Goal: Task Accomplishment & Management: Use online tool/utility

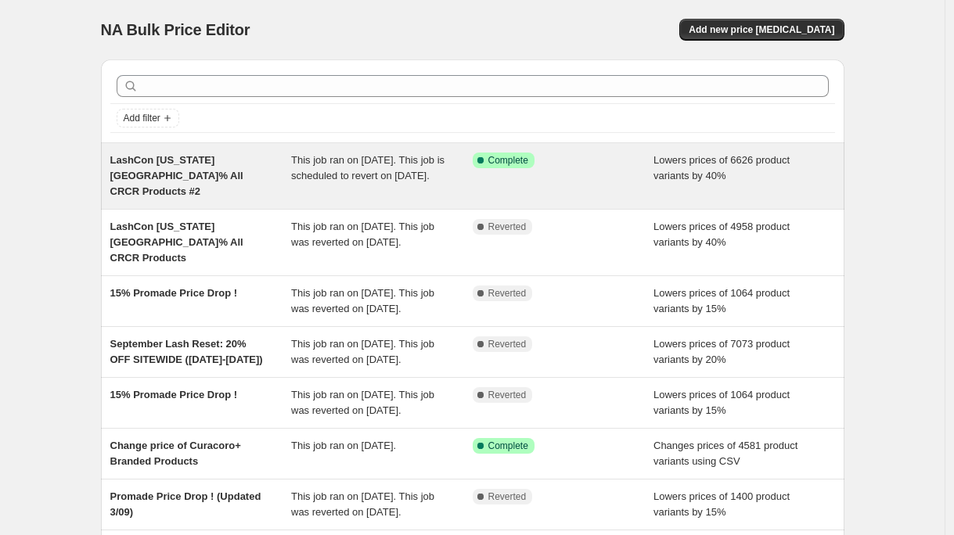
click at [374, 164] on span "This job ran on [DATE]. This job is scheduled to revert on [DATE]." at bounding box center [367, 167] width 153 height 27
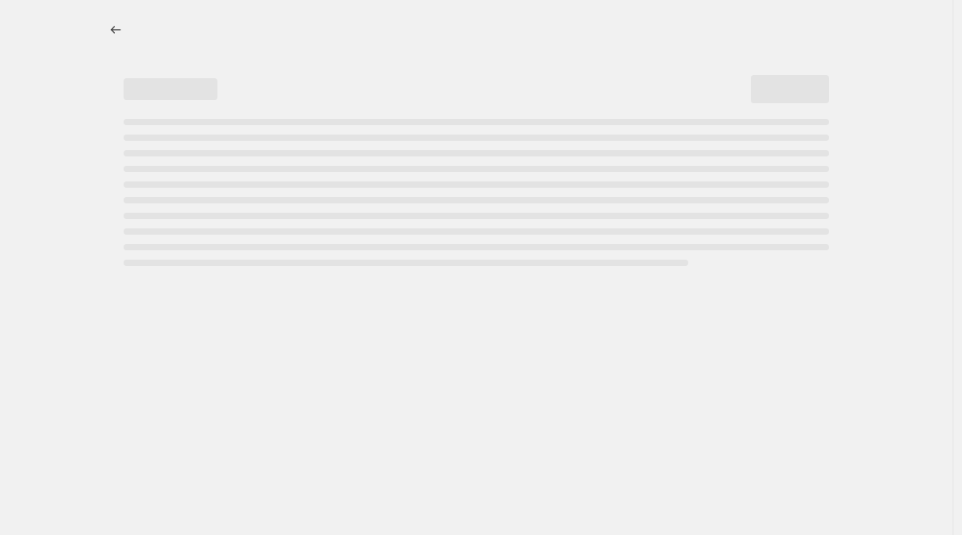
select select "percentage"
select select "collection"
select select "not_equal"
select select "product_status"
select select "product_type"
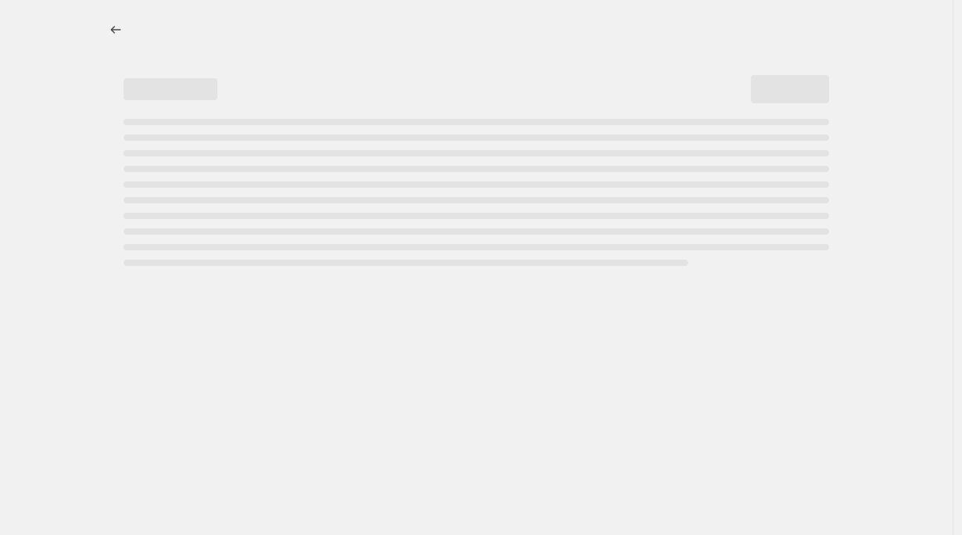
select select "not_equal"
select select "collection"
select select "not_equal"
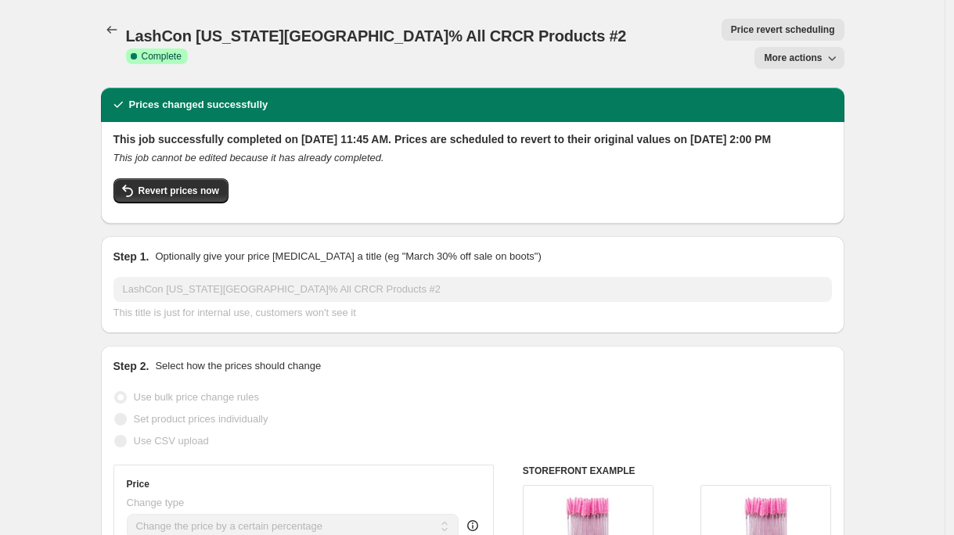
click at [731, 30] on span "Price revert scheduling" at bounding box center [783, 29] width 104 height 13
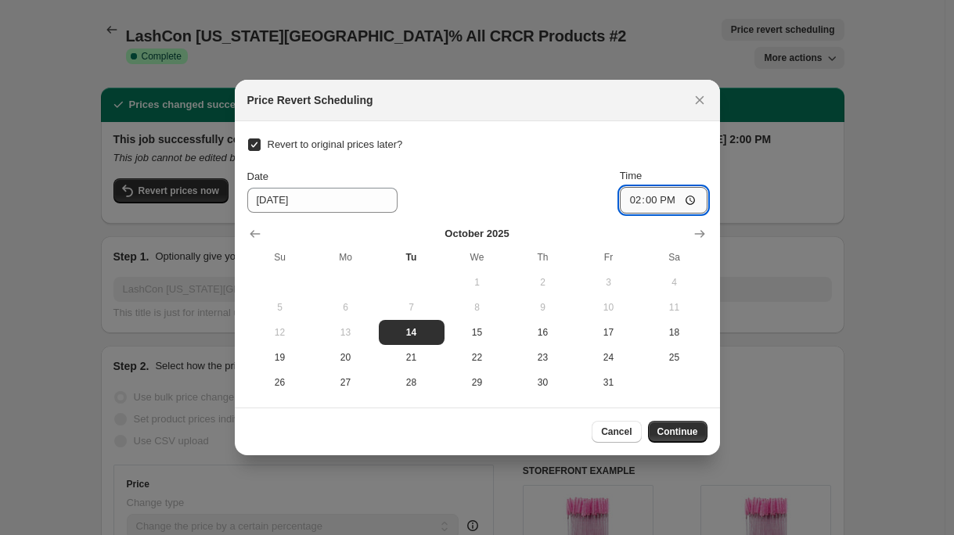
click at [654, 197] on input "14:00" at bounding box center [664, 200] width 88 height 27
type input "13:00"
click at [682, 435] on span "Continue" at bounding box center [677, 432] width 41 height 13
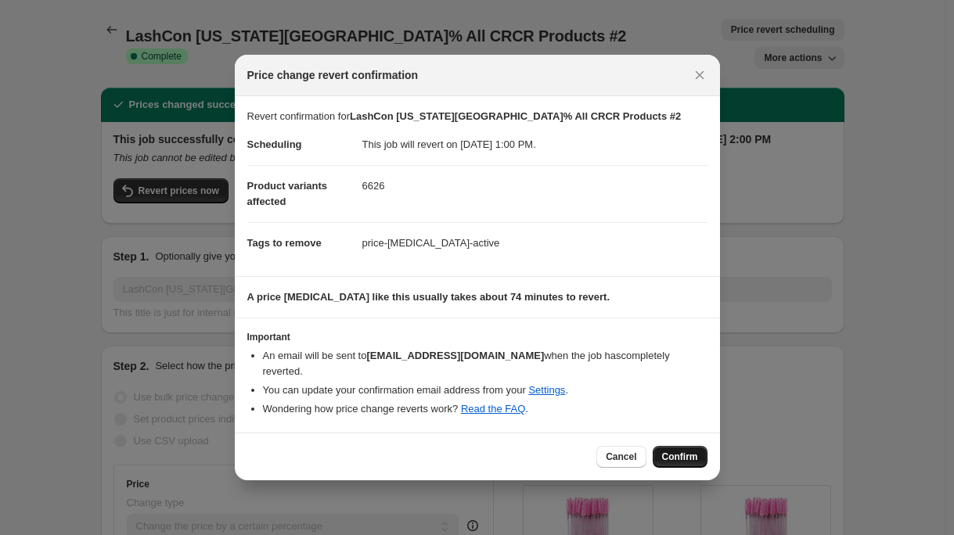
click at [679, 454] on span "Confirm" at bounding box center [680, 457] width 36 height 13
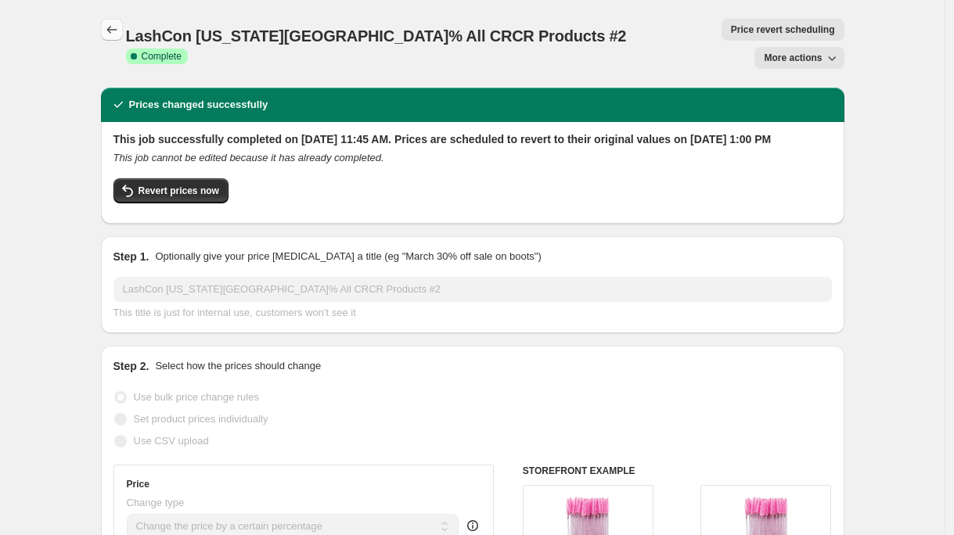
click at [109, 31] on icon "Price change jobs" at bounding box center [112, 30] width 16 height 16
